Goal: Task Accomplishment & Management: Manage account settings

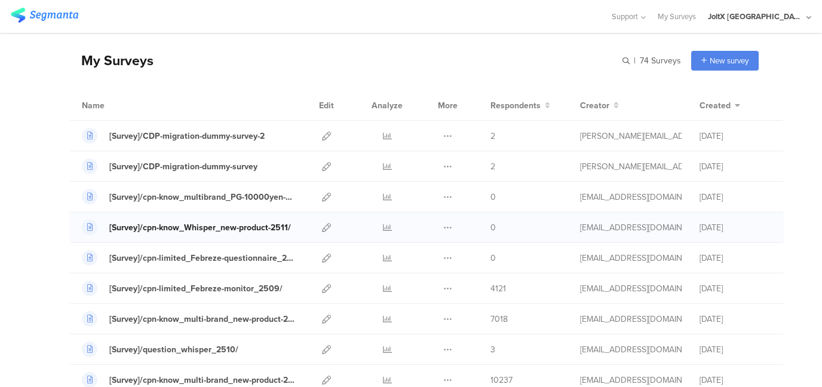
scroll to position [60, 0]
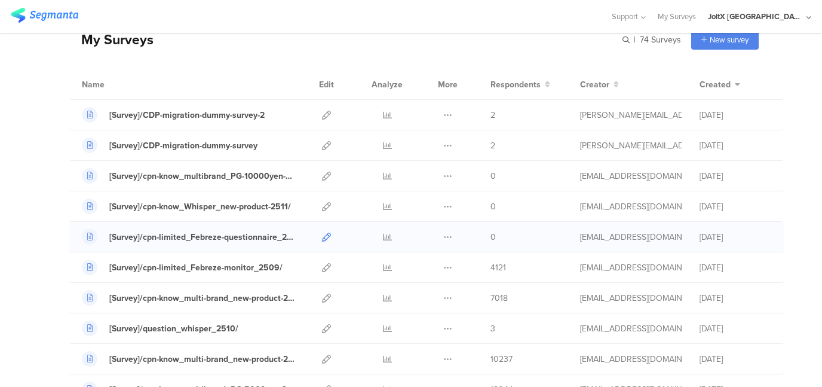
click at [322, 233] on icon at bounding box center [326, 236] width 9 height 9
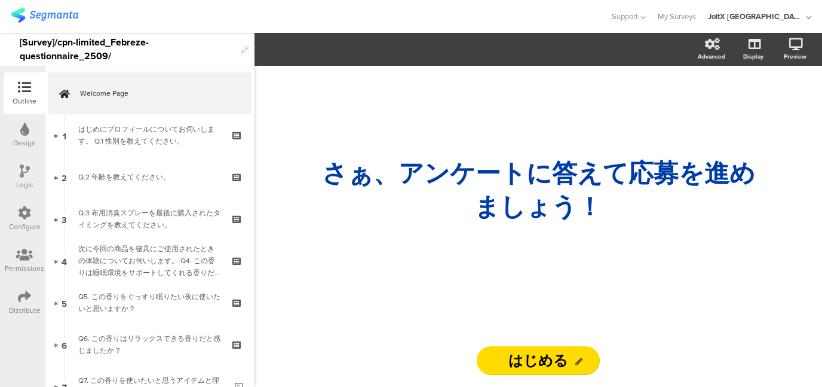
click at [24, 298] on icon at bounding box center [24, 296] width 13 height 13
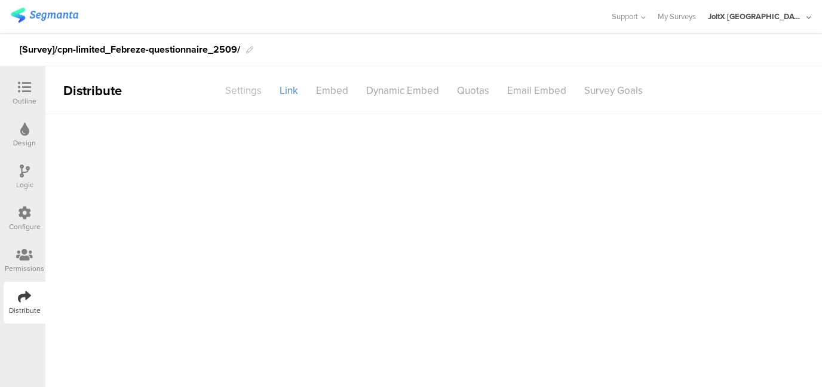
click at [243, 90] on div "Settings" at bounding box center [243, 90] width 54 height 21
